Goal: Transaction & Acquisition: Download file/media

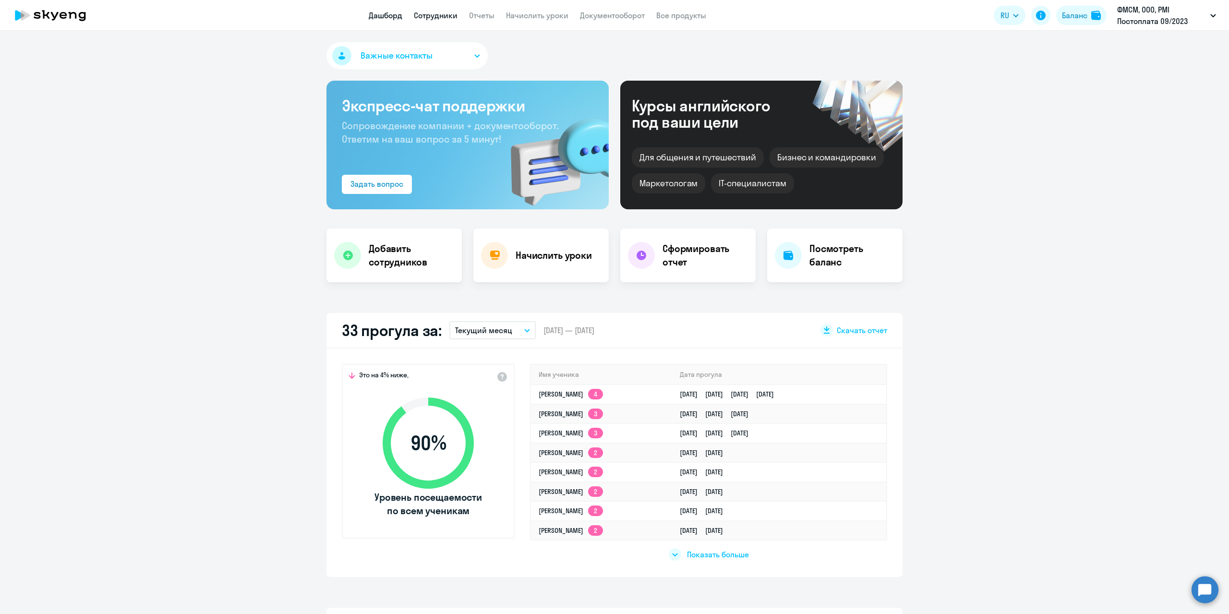
click at [445, 19] on link "Сотрудники" at bounding box center [436, 16] width 44 height 10
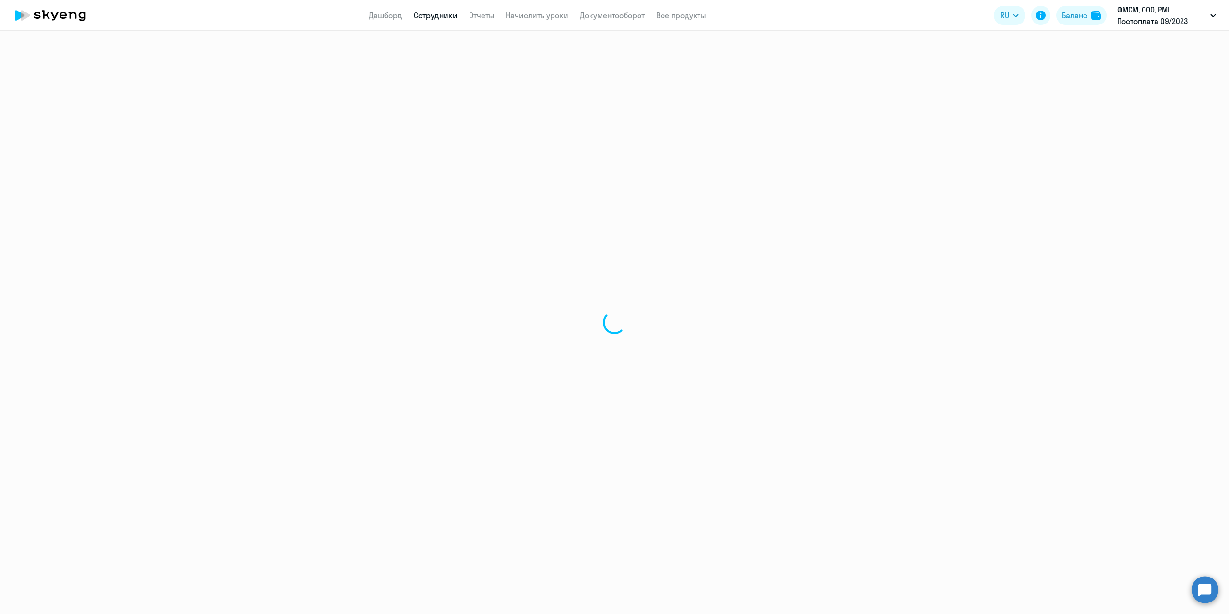
select select "30"
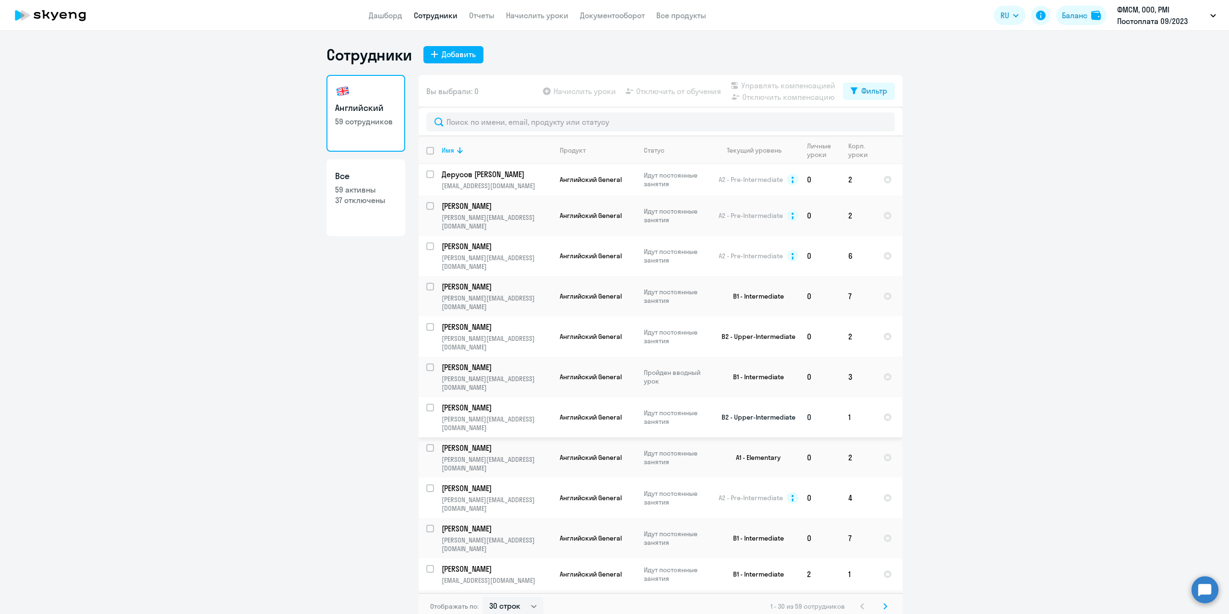
scroll to position [6, 0]
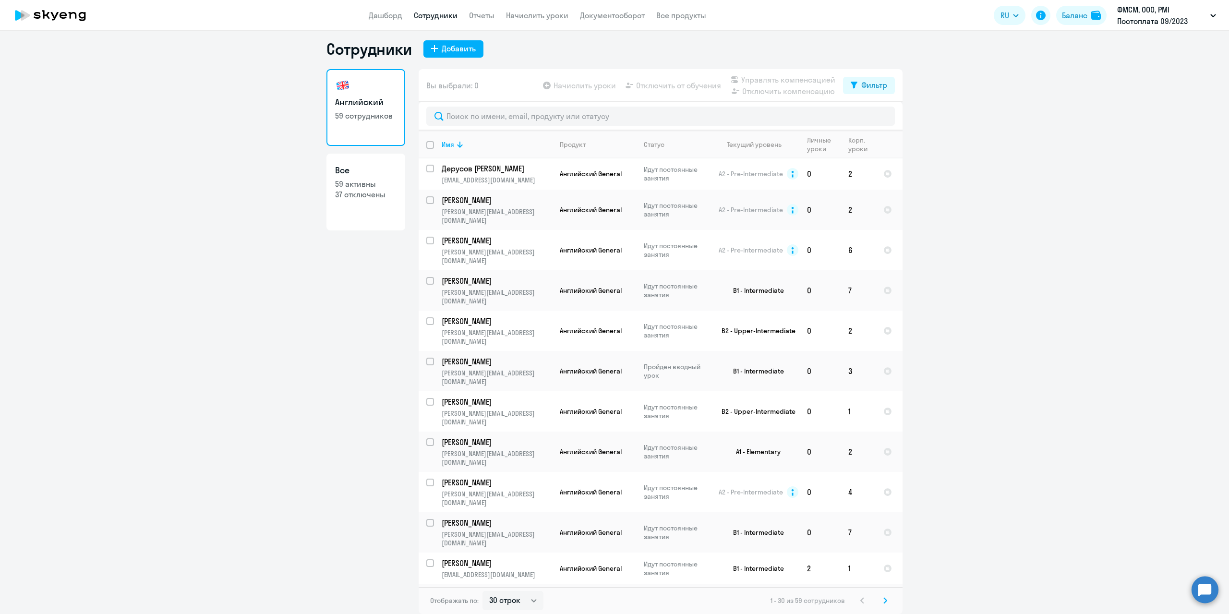
click at [883, 607] on div "Отображать по: 30 строк 50 строк 100 строк 1 - 30 из 59 сотрудников" at bounding box center [660, 600] width 484 height 27
click at [884, 602] on svg-icon at bounding box center [885, 601] width 12 height 12
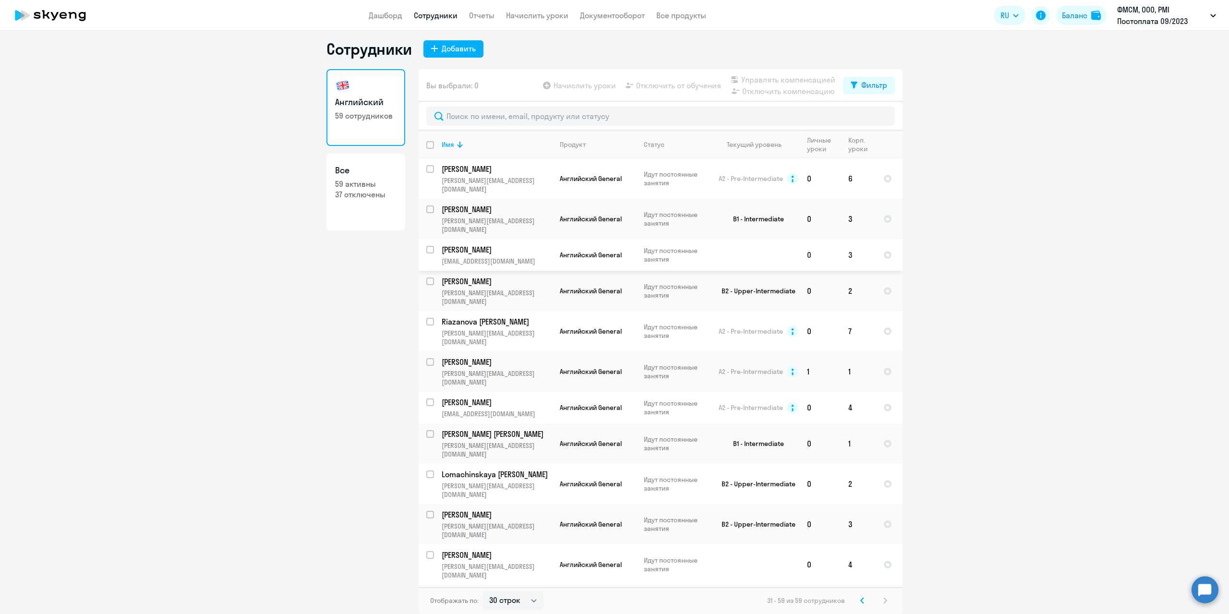
click at [473, 244] on p "[PERSON_NAME]" at bounding box center [496, 249] width 108 height 11
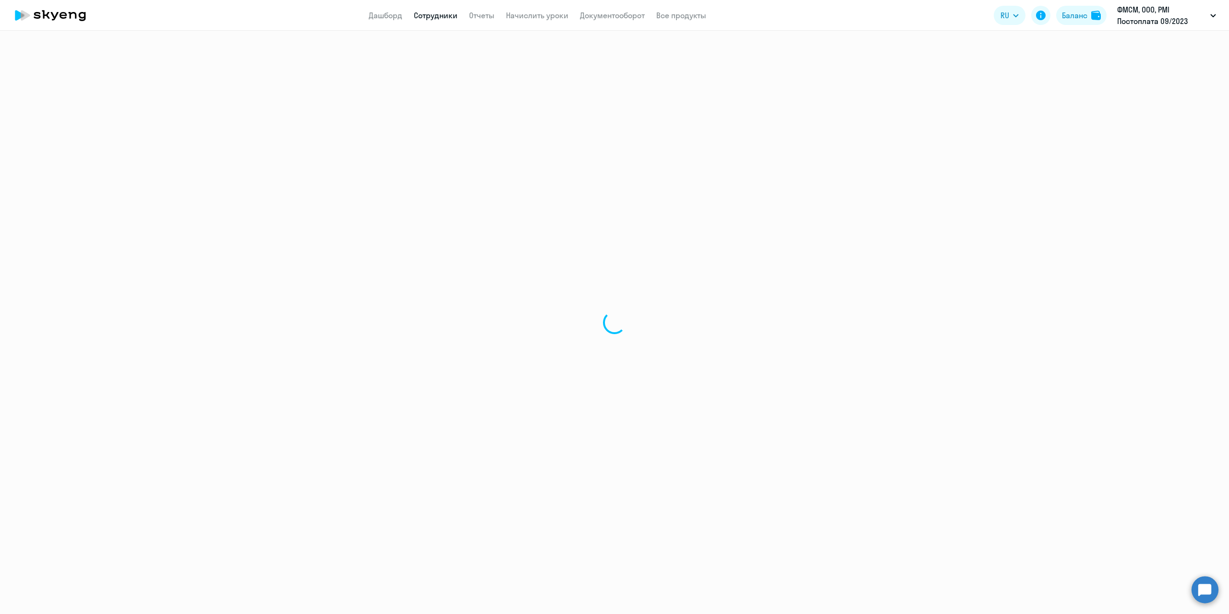
select select "english"
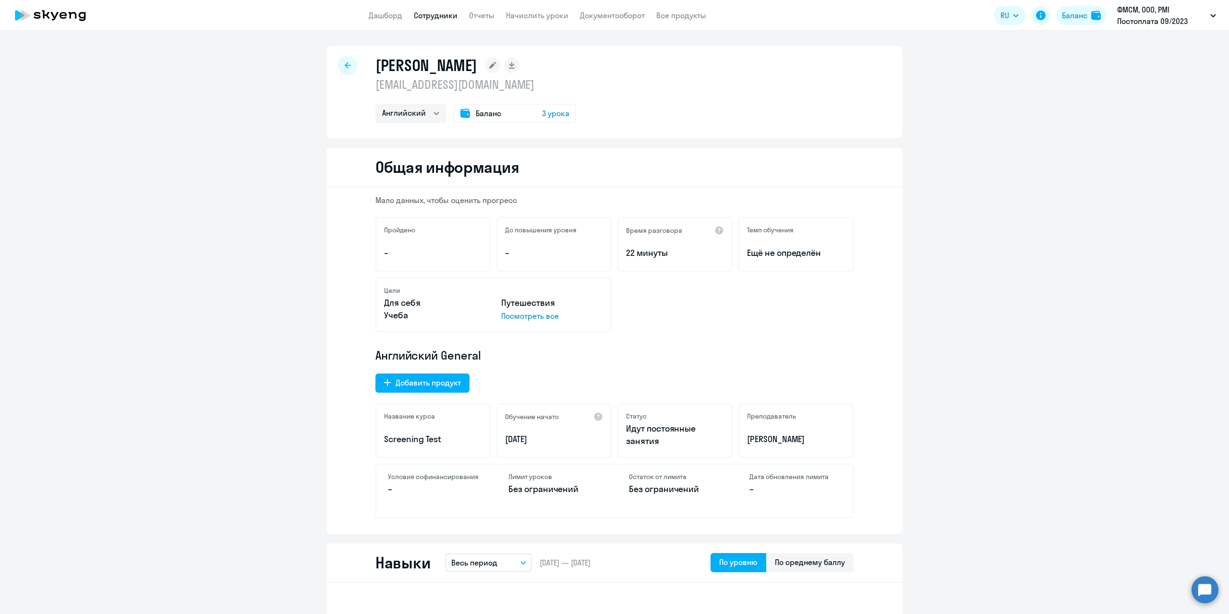
click at [545, 112] on span "3 урока" at bounding box center [555, 114] width 27 height 12
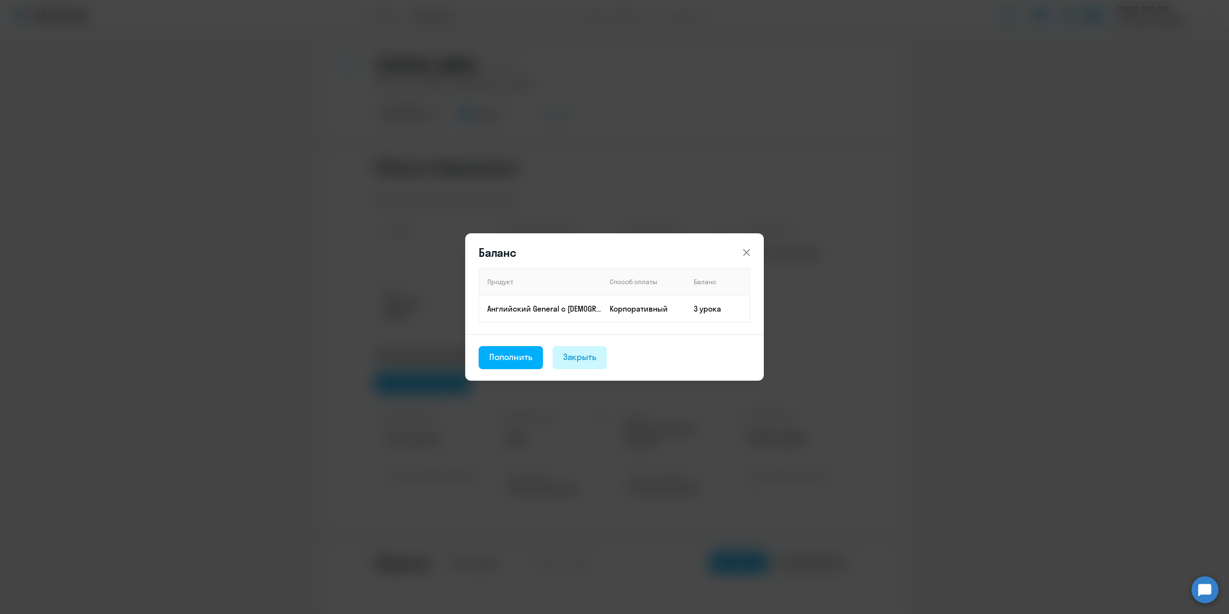
click at [592, 351] on div "Закрыть" at bounding box center [580, 357] width 34 height 12
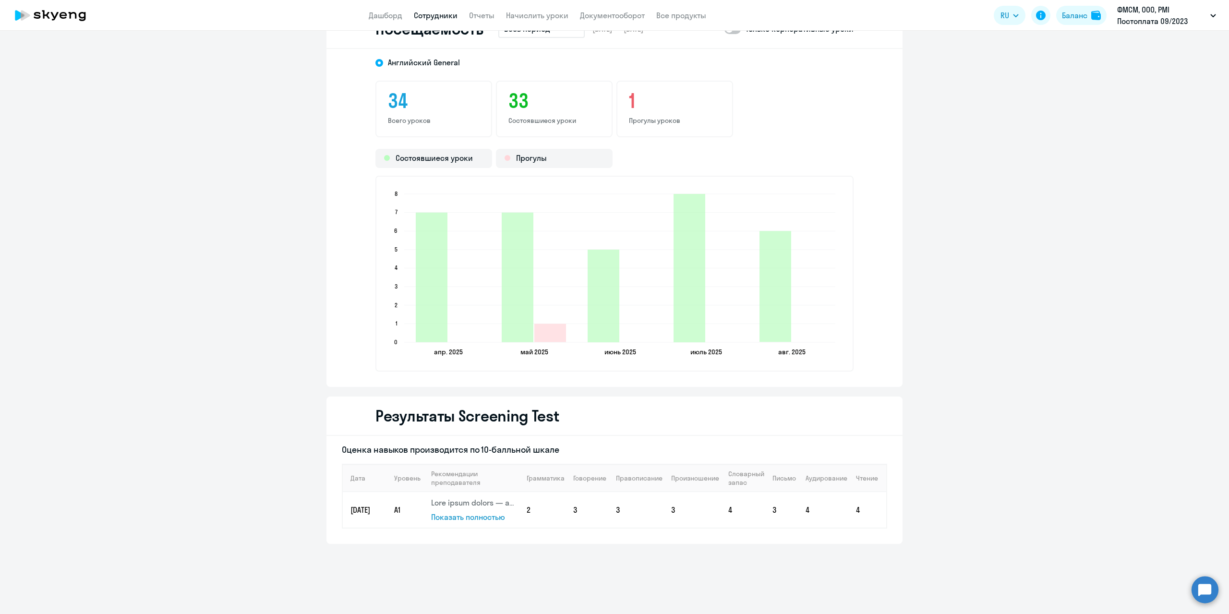
scroll to position [1074, 0]
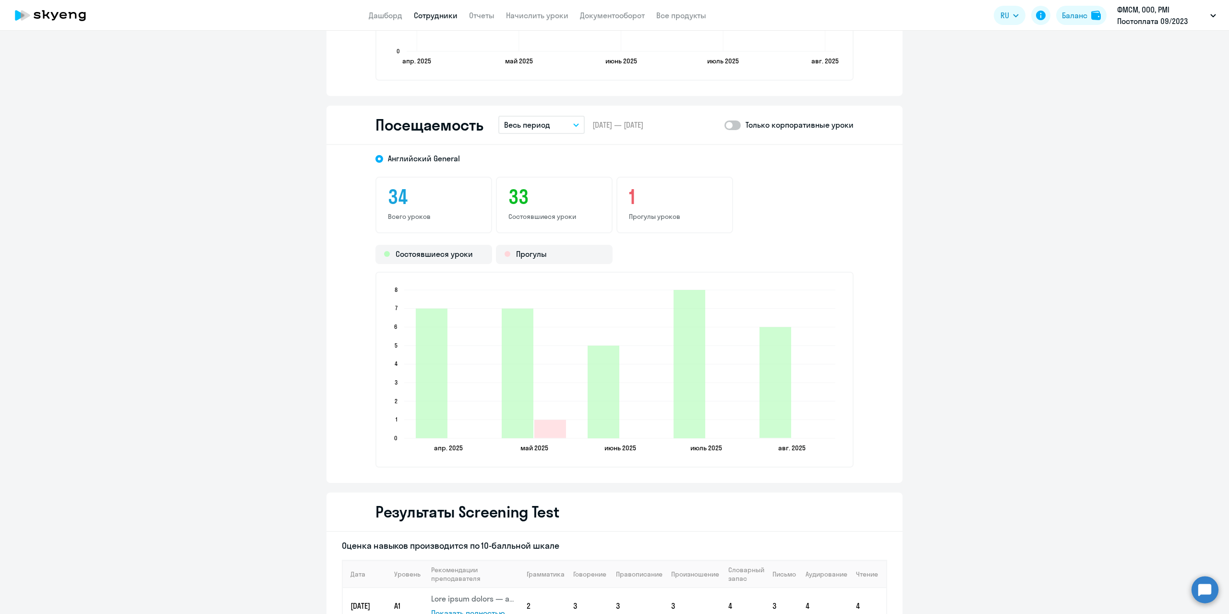
click at [732, 122] on span at bounding box center [732, 125] width 16 height 10
click at [724, 125] on input "checkbox" at bounding box center [724, 125] width 0 height 0
checkbox input "true"
click at [573, 125] on icon "button" at bounding box center [576, 124] width 6 height 3
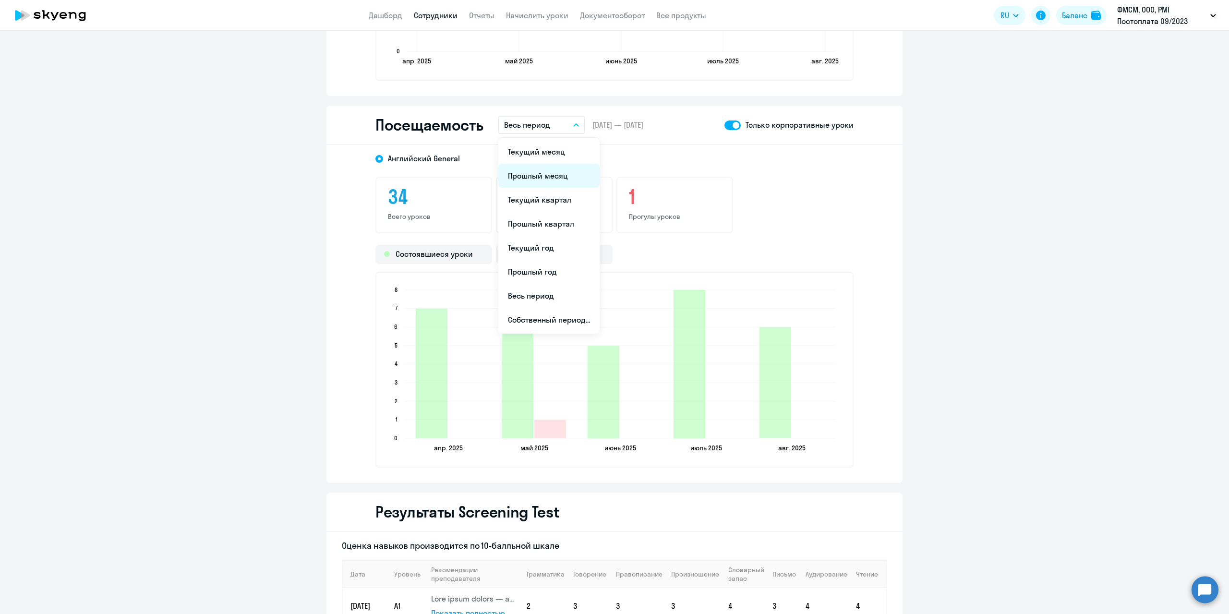
click at [542, 173] on li "Прошлый месяц" at bounding box center [548, 176] width 101 height 24
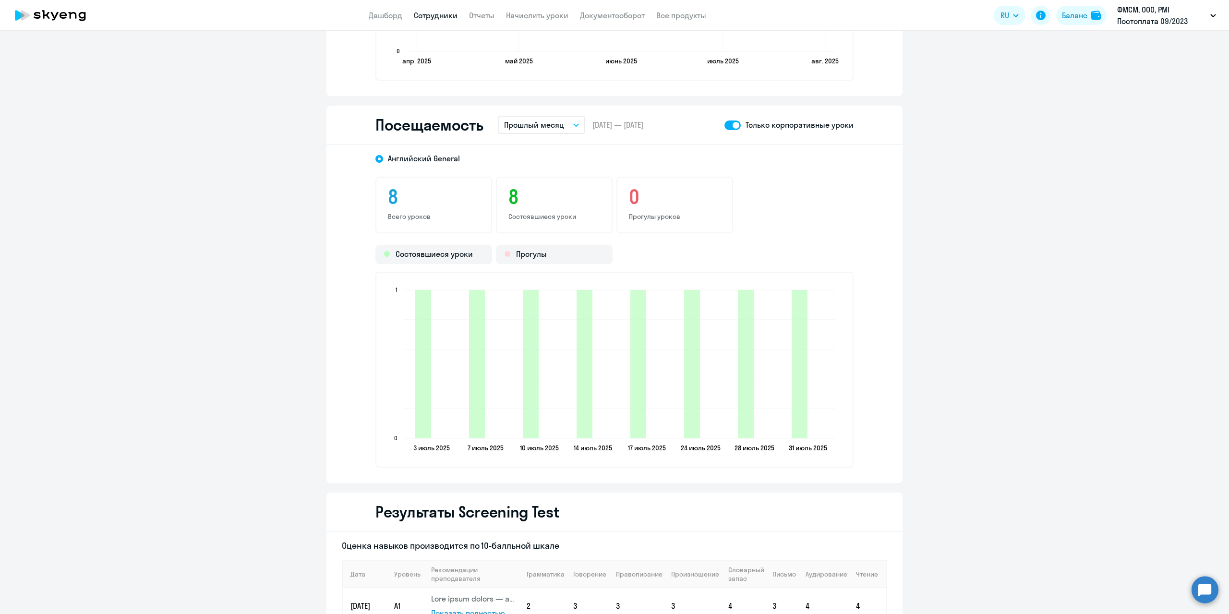
click at [566, 121] on button "Прошлый месяц" at bounding box center [541, 125] width 86 height 18
click at [548, 319] on li "Собственный период..." at bounding box center [548, 320] width 101 height 24
click at [608, 155] on span "Previous month" at bounding box center [605, 153] width 19 height 19
click at [531, 212] on span "1" at bounding box center [527, 212] width 17 height 17
click at [569, 285] on span "31" at bounding box center [565, 289] width 17 height 17
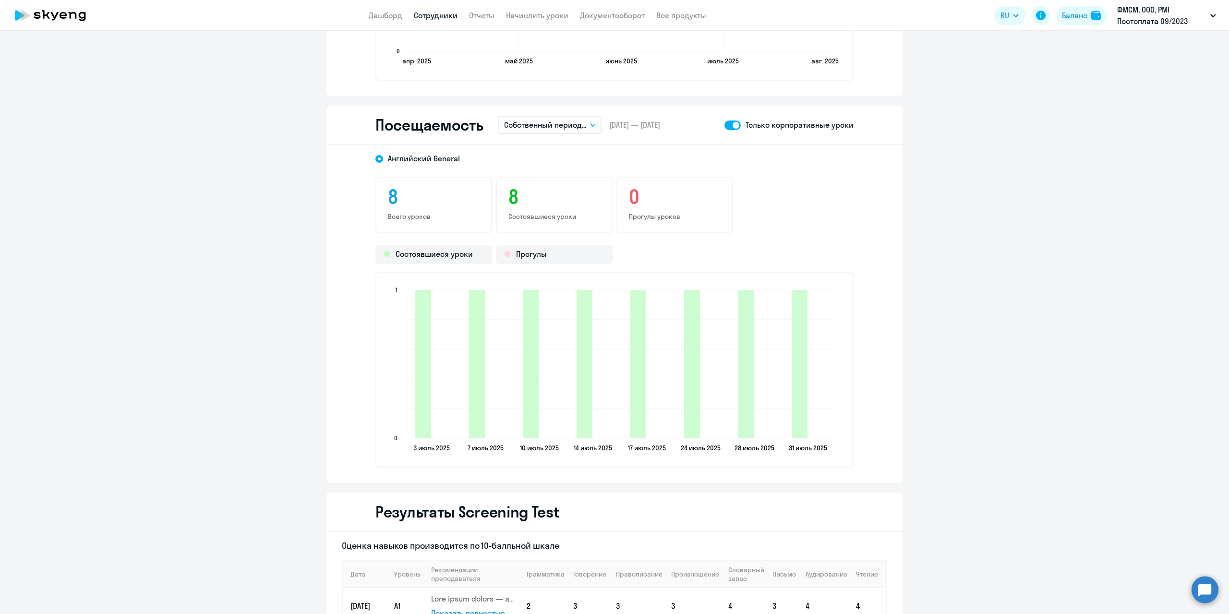
click at [590, 126] on icon "button" at bounding box center [592, 125] width 5 height 2
click at [552, 321] on li "Собственный период..." at bounding box center [548, 320] width 101 height 24
click at [610, 149] on span "Previous month" at bounding box center [605, 153] width 19 height 19
click at [622, 191] on span "1" at bounding box center [623, 193] width 17 height 17
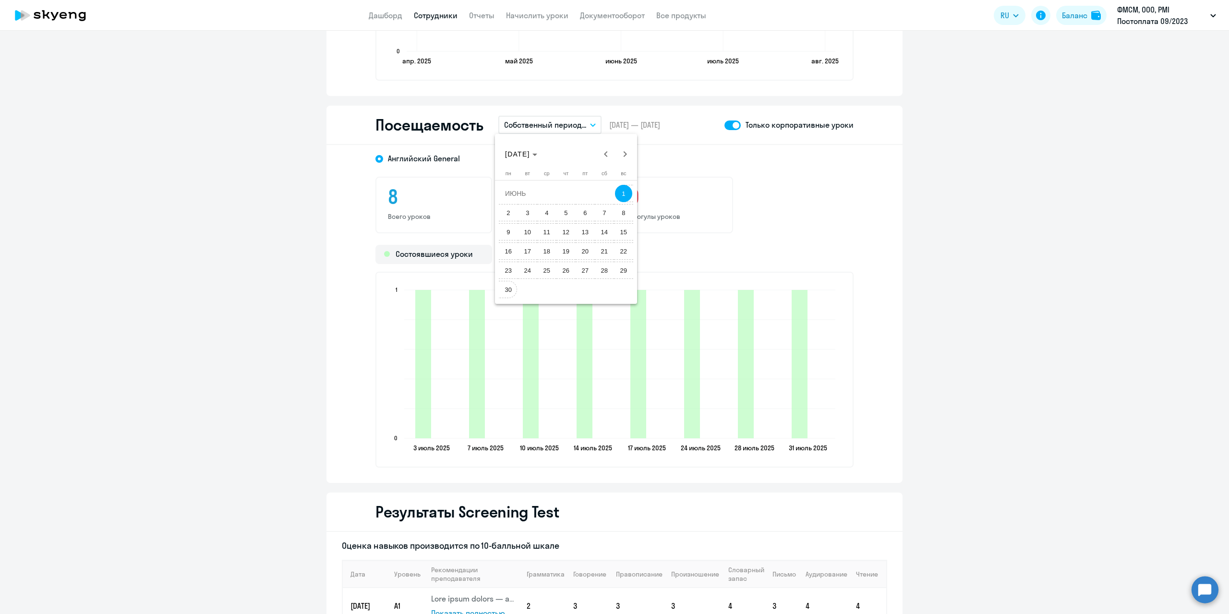
click at [513, 288] on span "30" at bounding box center [508, 289] width 17 height 17
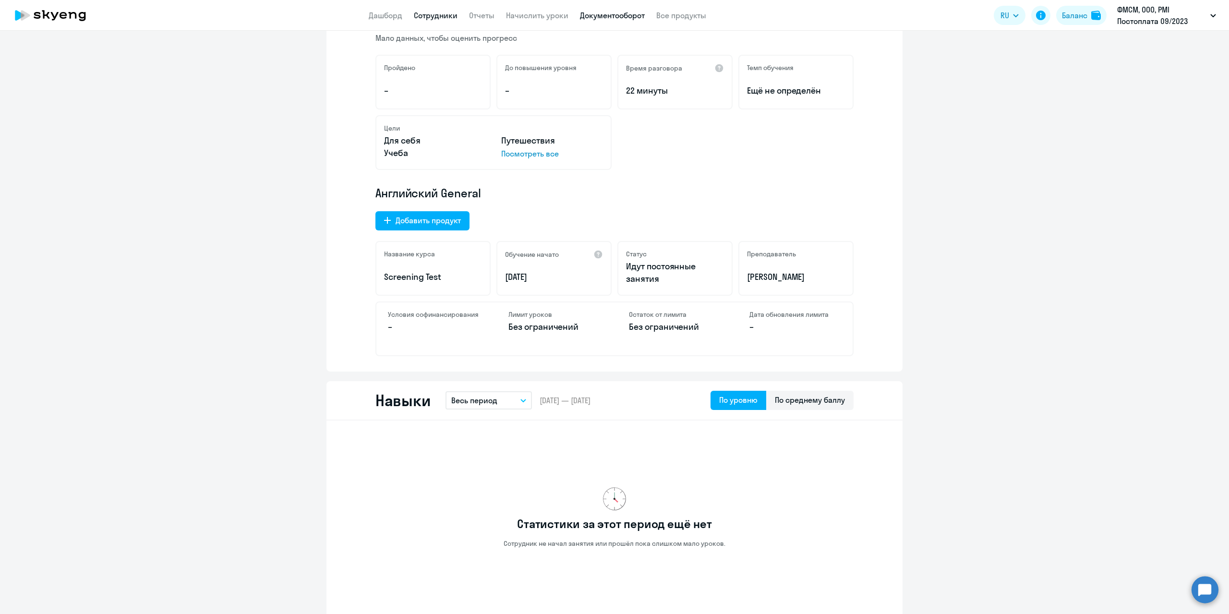
scroll to position [114, 0]
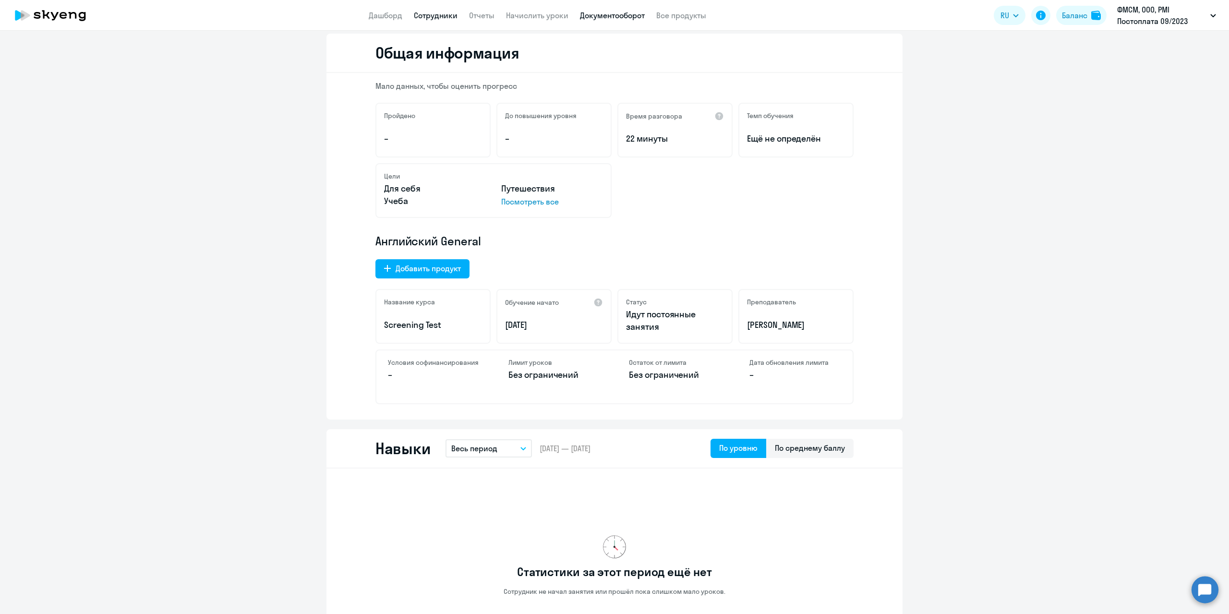
click at [634, 19] on link "Документооборот" at bounding box center [612, 16] width 65 height 10
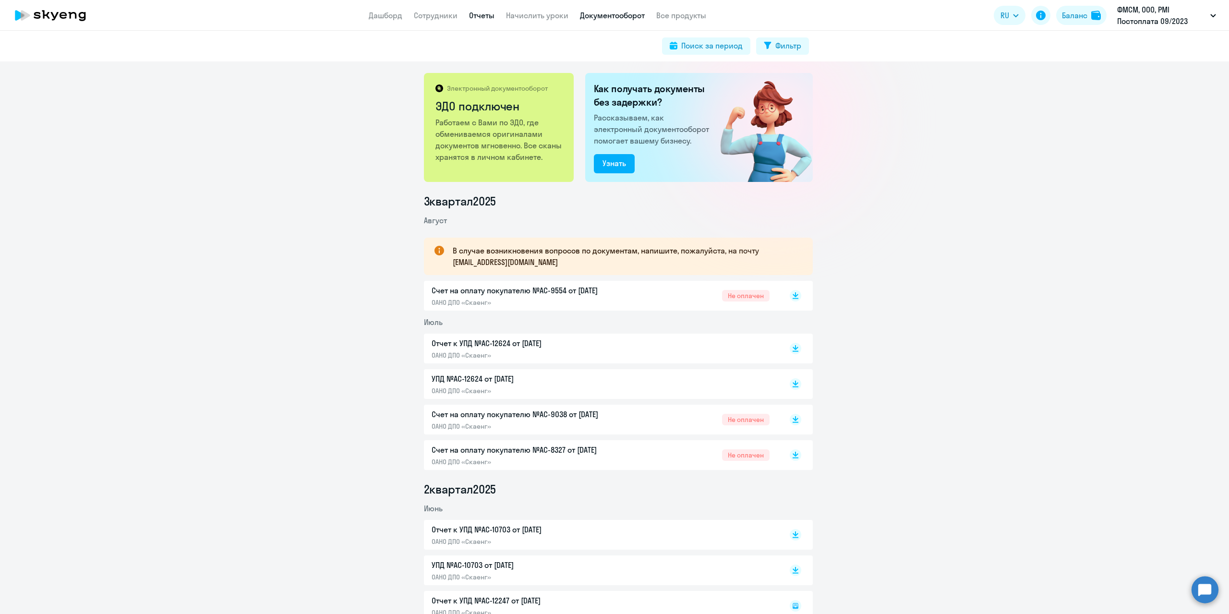
click at [483, 14] on link "Отчеты" at bounding box center [481, 16] width 25 height 10
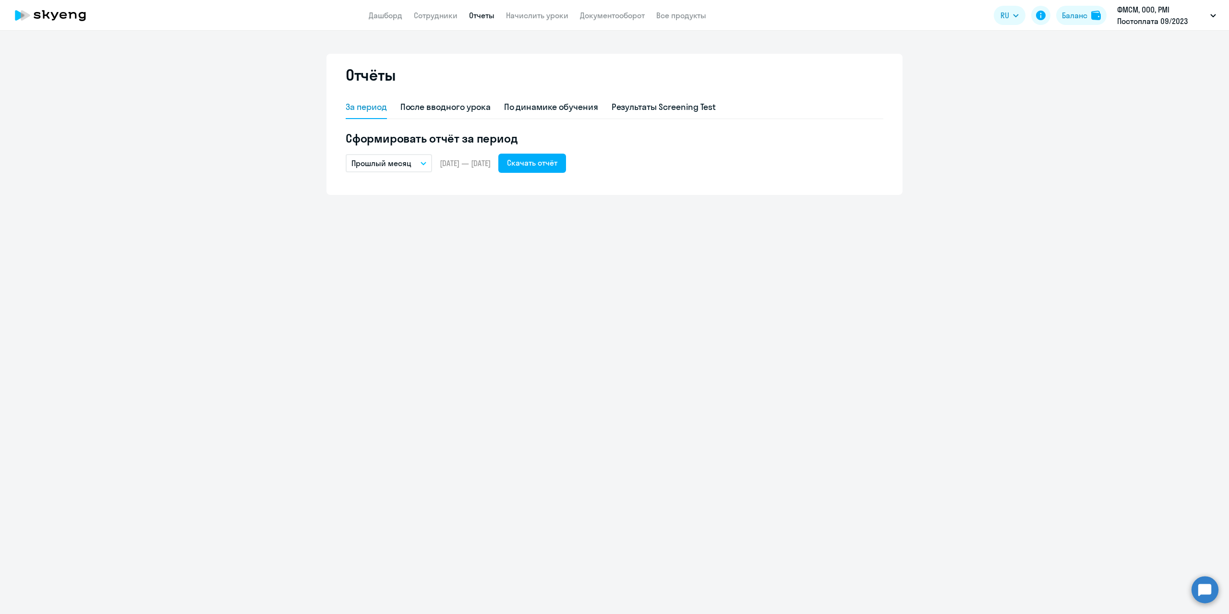
click at [426, 163] on button "Прошлый месяц" at bounding box center [389, 163] width 86 height 18
click at [413, 367] on li "Собственный период..." at bounding box center [396, 358] width 101 height 24
click at [466, 193] on div "[DATE] [DATE]" at bounding box center [416, 192] width 137 height 19
click at [458, 191] on span "Previous month" at bounding box center [456, 192] width 19 height 19
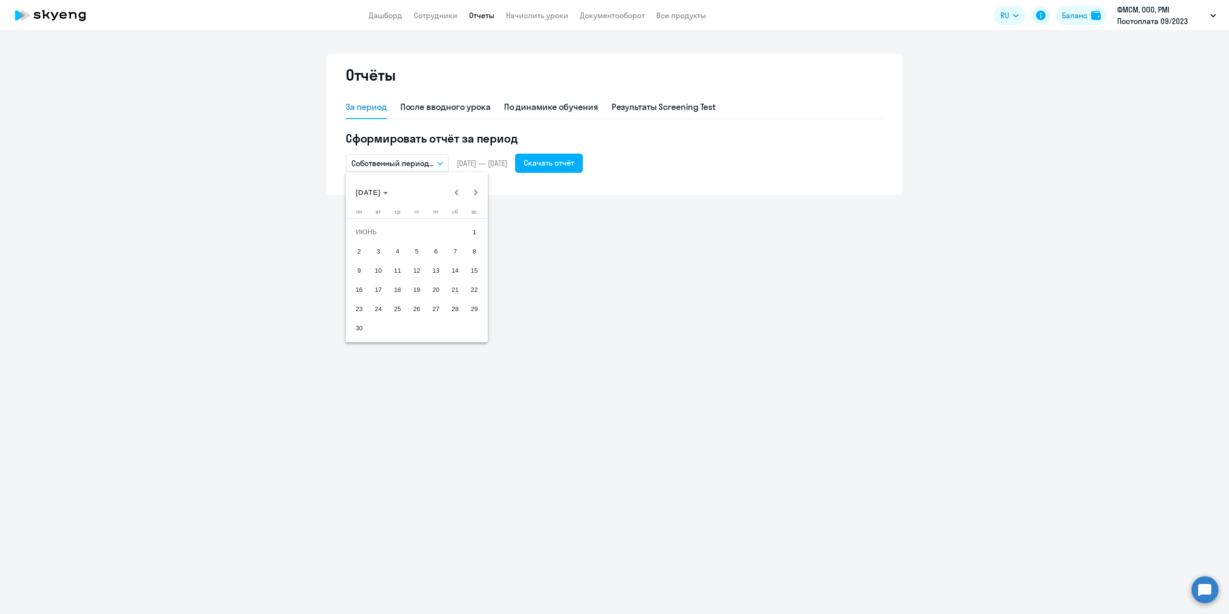
click at [470, 233] on span "1" at bounding box center [474, 231] width 17 height 17
click at [353, 326] on span "30" at bounding box center [358, 327] width 17 height 17
click at [571, 169] on button "Скачать отчёт" at bounding box center [549, 163] width 68 height 19
click at [444, 165] on button "Собственный период..." at bounding box center [397, 163] width 103 height 18
click at [404, 215] on li "Прошлый месяц" at bounding box center [396, 214] width 101 height 24
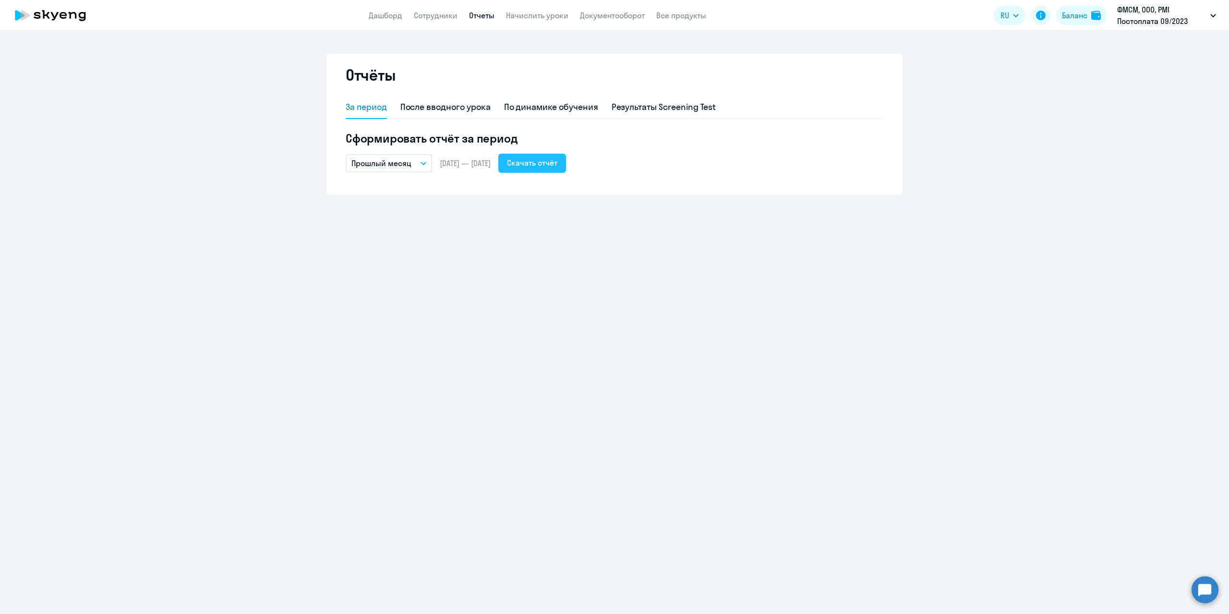
click at [553, 168] on div "Скачать отчёт" at bounding box center [532, 163] width 50 height 12
